Goal: Transaction & Acquisition: Download file/media

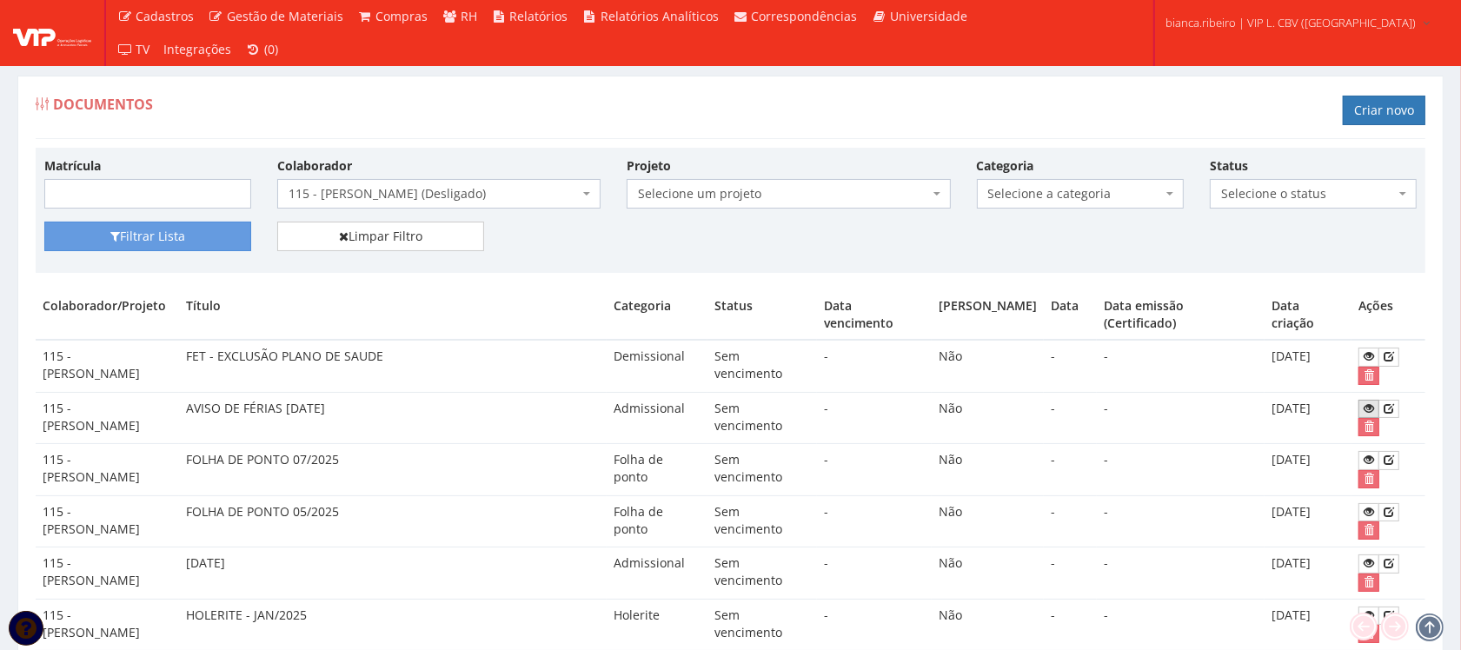
click at [1371, 409] on icon at bounding box center [1369, 408] width 10 height 12
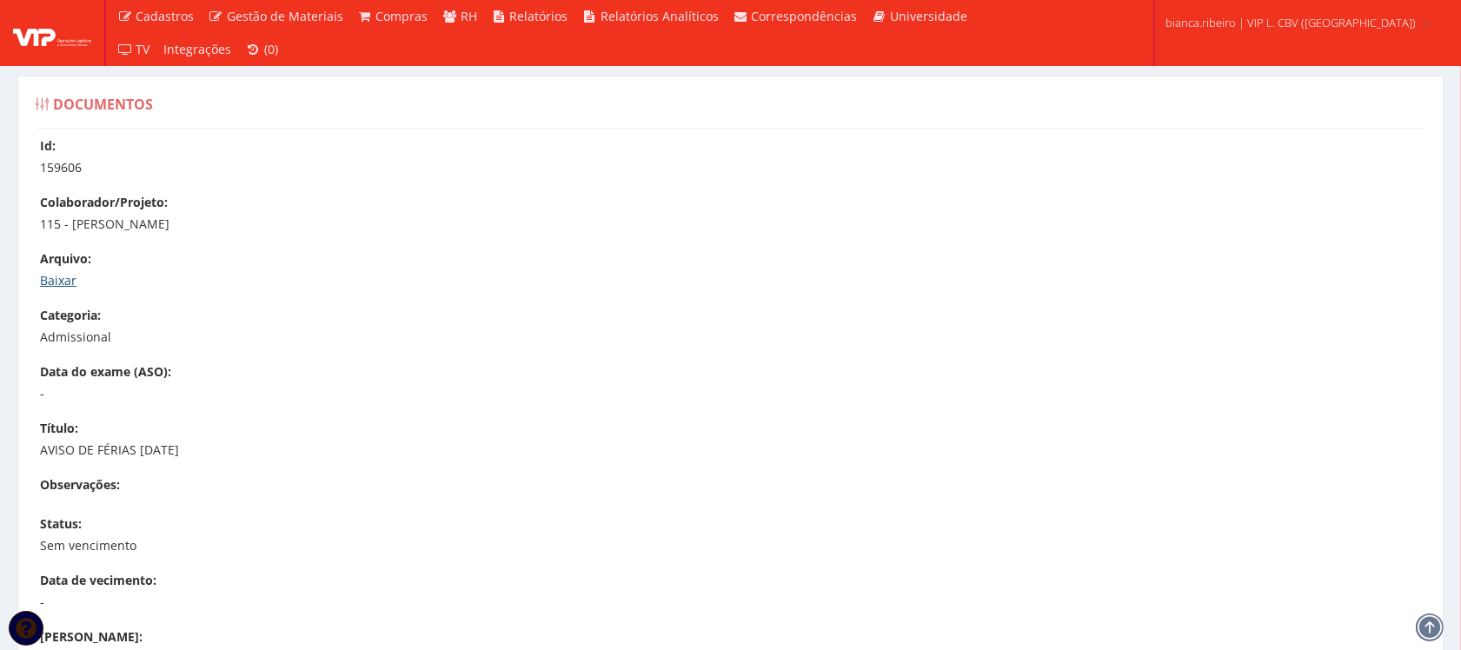
click at [55, 278] on link "Baixar" at bounding box center [58, 280] width 37 height 17
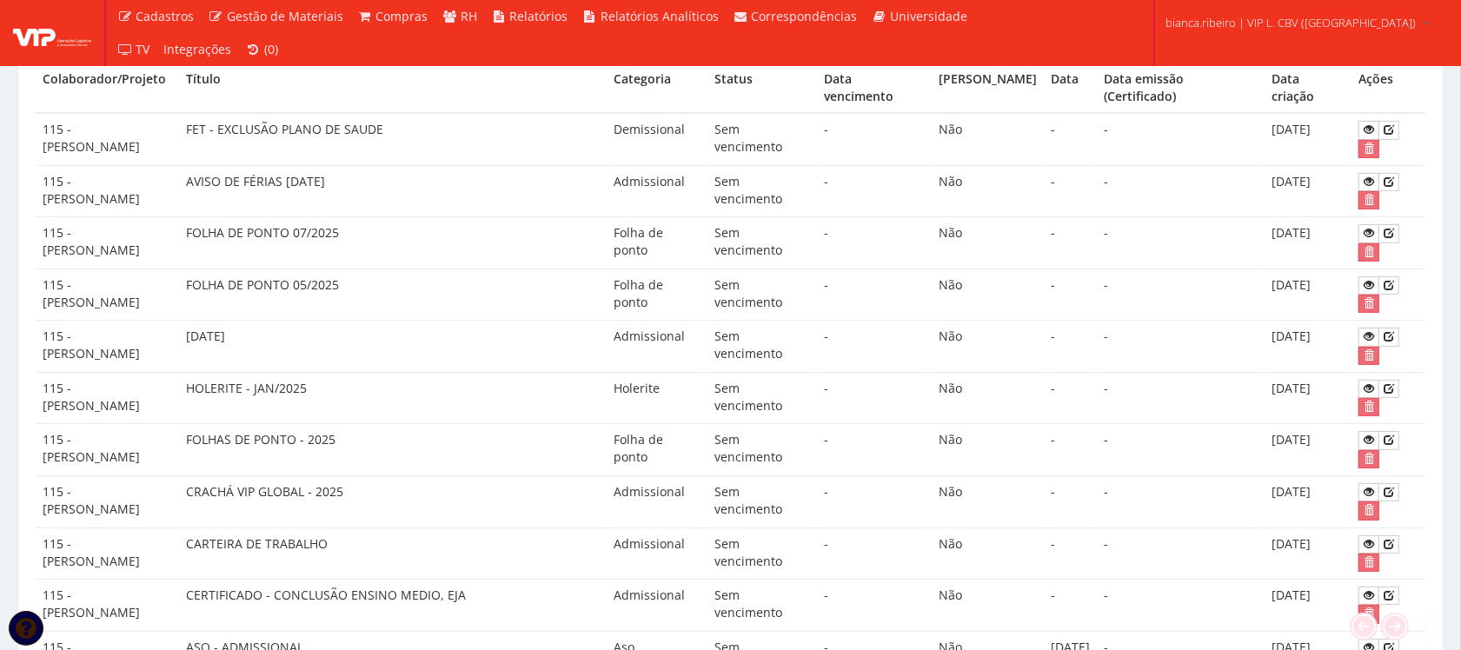
scroll to position [326, 0]
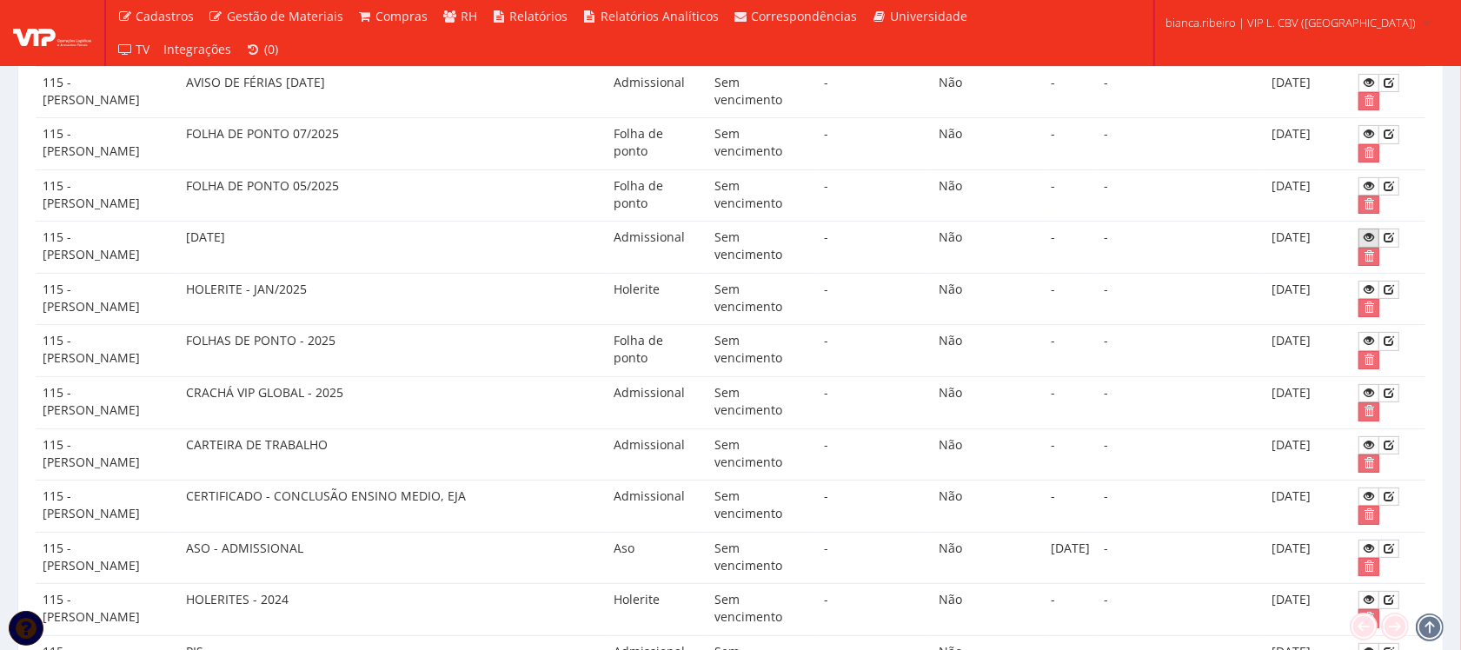
click at [1370, 241] on icon at bounding box center [1369, 237] width 10 height 12
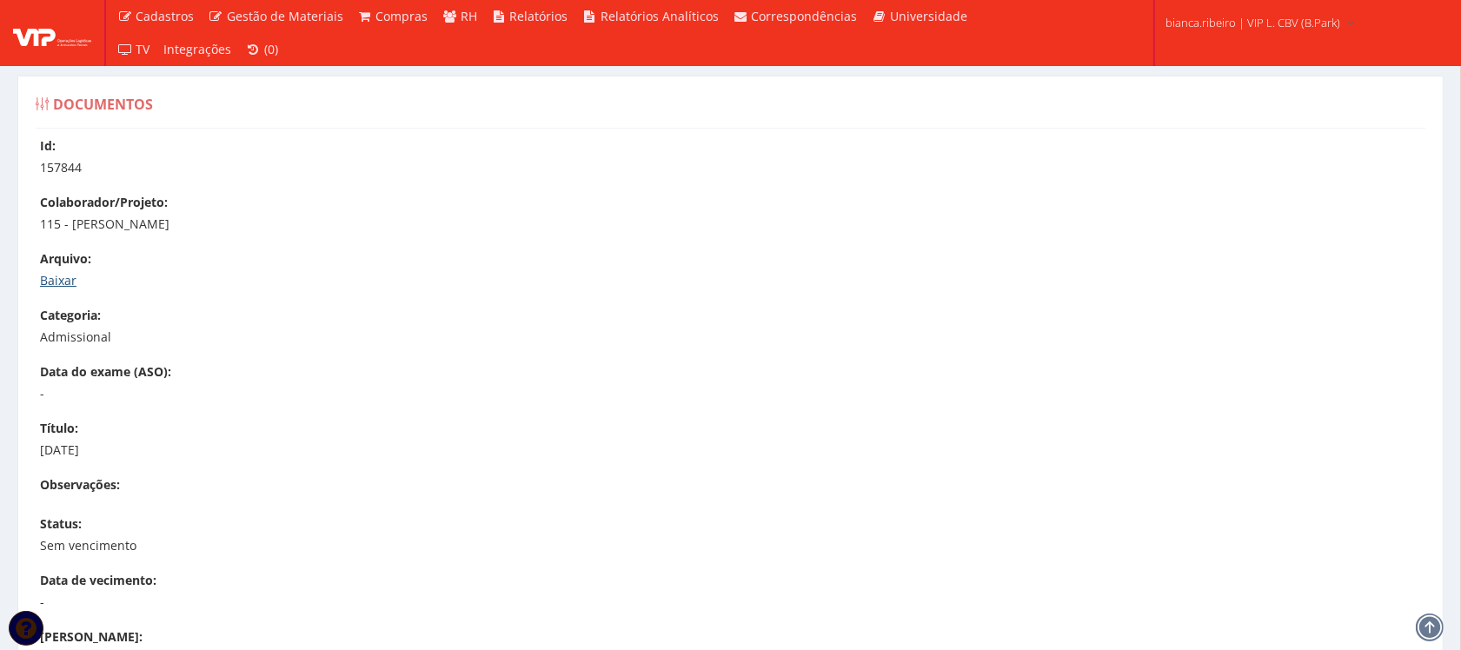
click at [50, 279] on link "Baixar" at bounding box center [58, 280] width 37 height 17
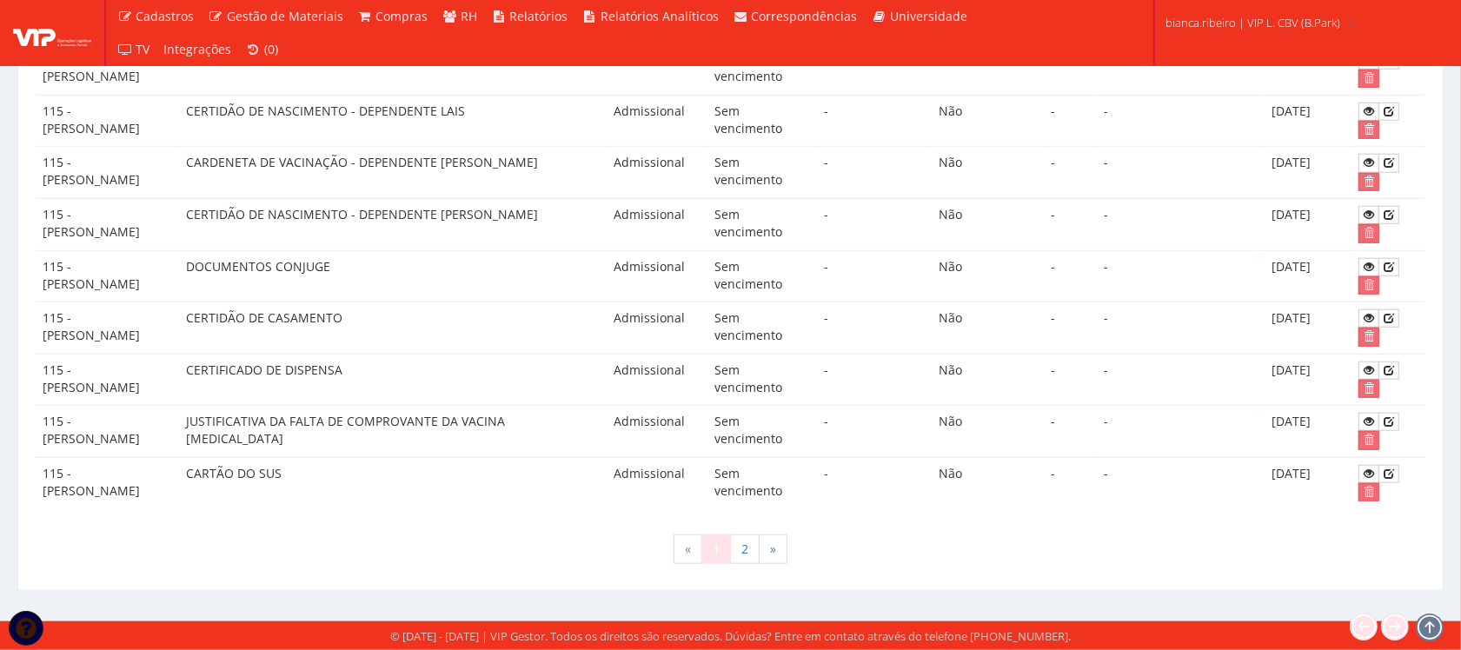
scroll to position [1417, 0]
click at [753, 541] on link "2" at bounding box center [745, 550] width 30 height 30
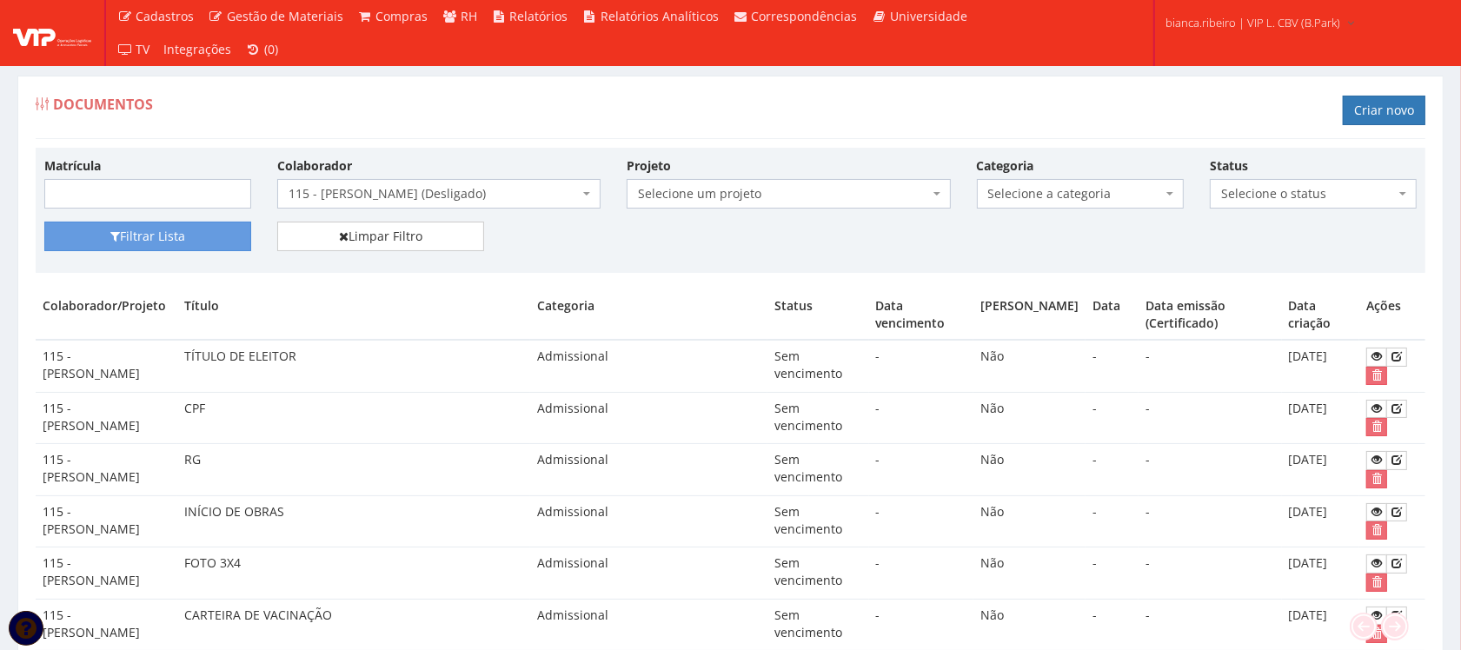
click at [646, 262] on div "Filtrar Lista Limpar Filtro" at bounding box center [730, 243] width 1399 height 43
